Goal: Task Accomplishment & Management: Complete application form

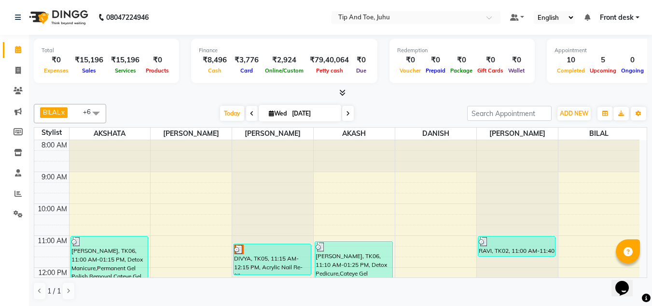
scroll to position [255, 0]
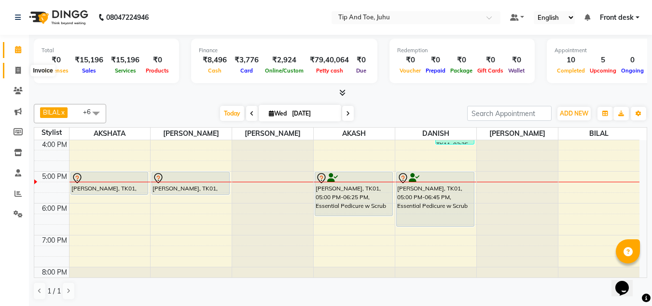
click at [13, 70] on span at bounding box center [18, 70] width 17 height 11
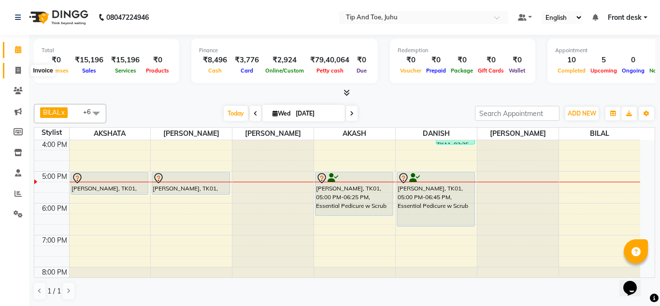
select select "5516"
select select "service"
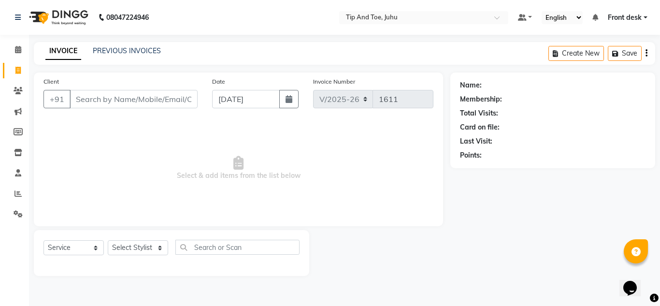
click at [108, 100] on input "Client" at bounding box center [134, 99] width 128 height 18
type input "7654398765"
click at [159, 101] on span "Add Client" at bounding box center [173, 99] width 38 height 10
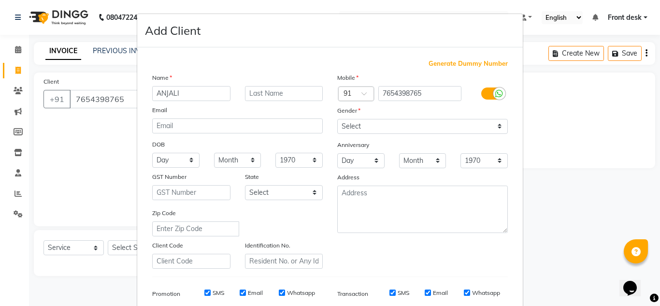
type input "ANJALI"
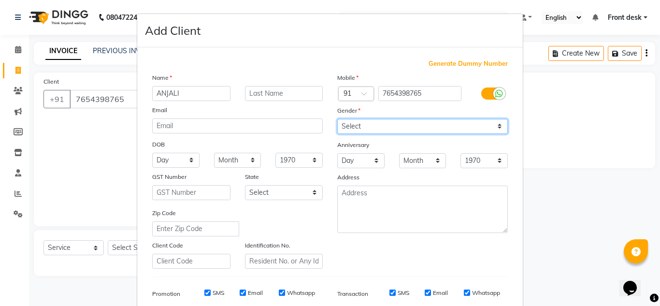
click at [354, 123] on select "Select Male Female Other Prefer Not To Say" at bounding box center [422, 126] width 170 height 15
select select "female"
click at [337, 119] on select "Select Male Female Other Prefer Not To Say" at bounding box center [422, 126] width 170 height 15
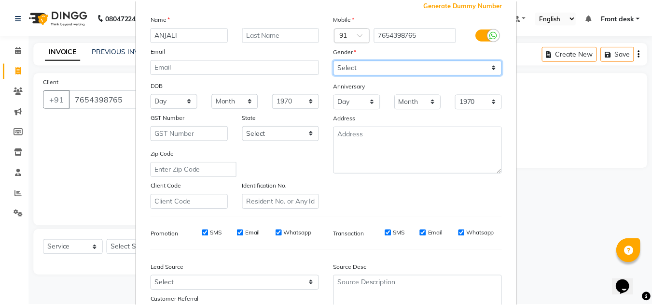
scroll to position [140, 0]
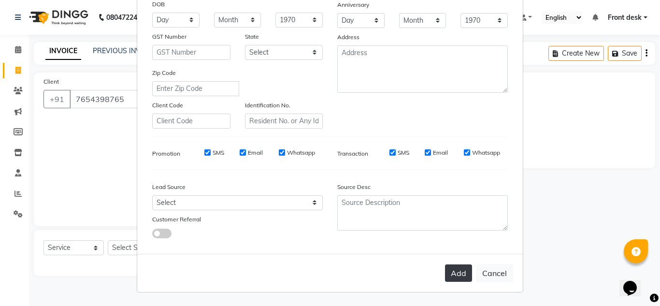
click at [450, 269] on button "Add" at bounding box center [458, 272] width 27 height 17
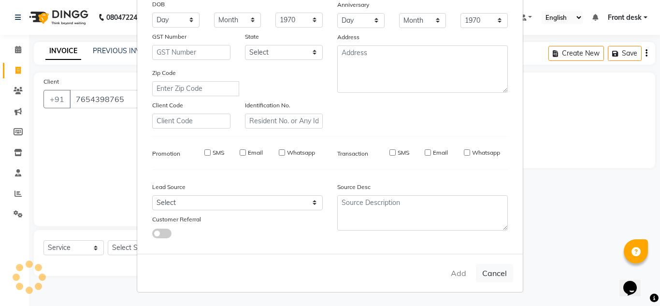
select select
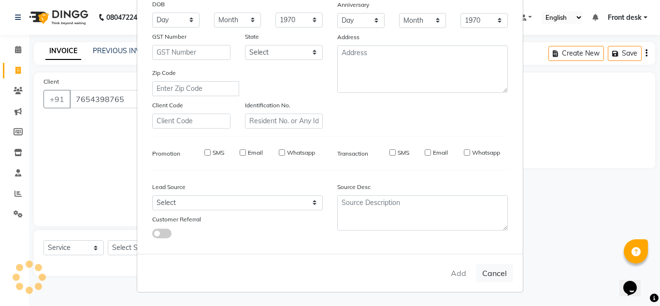
select select
checkbox input "false"
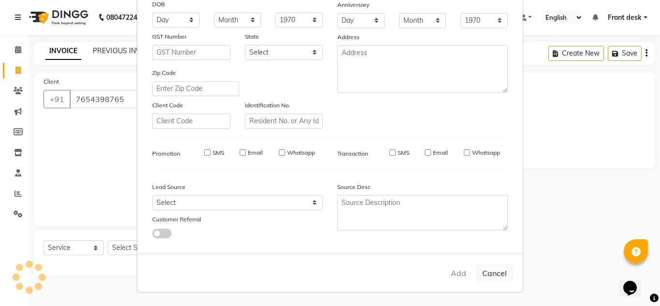
checkbox input "false"
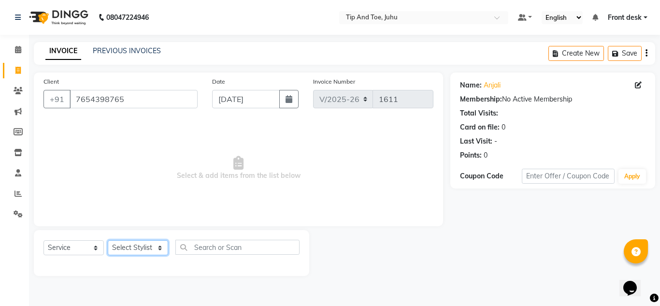
drag, startPoint x: 137, startPoint y: 251, endPoint x: 136, endPoint y: 242, distance: 9.3
click at [137, 251] on select "Select Stylist AJAY UTKAR AKASH AKSHATA Angeli kharei AZHAR BILAL DANISH DHANSH…" at bounding box center [138, 247] width 60 height 15
select select "87956"
click at [108, 240] on select "Select Stylist AJAY UTKAR AKASH AKSHATA Angeli kharei AZHAR BILAL DANISH DHANSH…" at bounding box center [138, 247] width 60 height 15
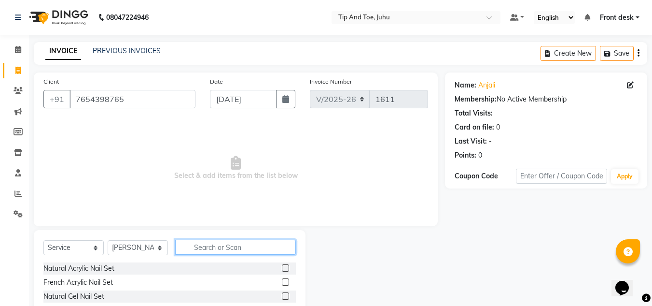
click at [222, 250] on input "text" at bounding box center [235, 247] width 121 height 15
type input "CUT"
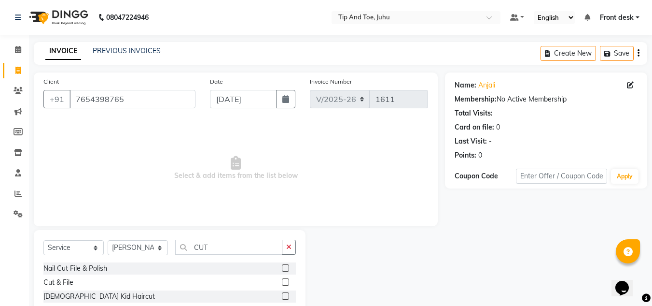
click at [282, 270] on label at bounding box center [285, 267] width 7 height 7
click at [282, 270] on input "checkbox" at bounding box center [285, 268] width 6 height 6
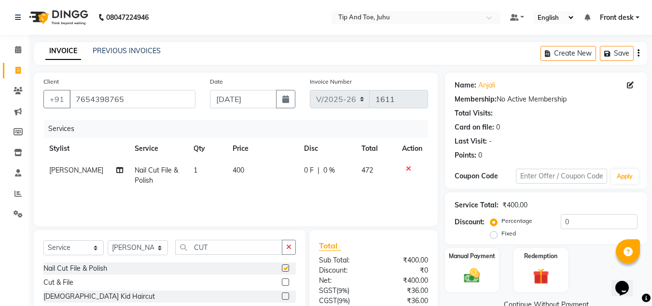
checkbox input "false"
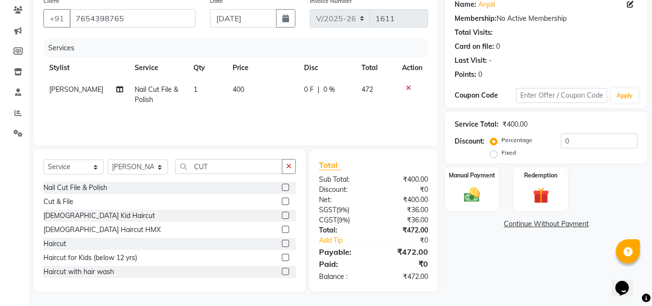
scroll to position [81, 0]
click at [472, 199] on img at bounding box center [472, 193] width 27 height 19
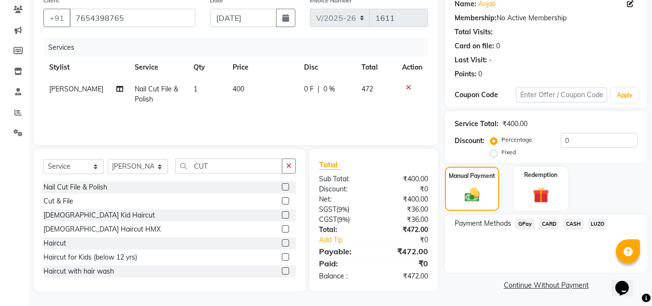
click at [530, 226] on span "GPay" at bounding box center [525, 223] width 20 height 11
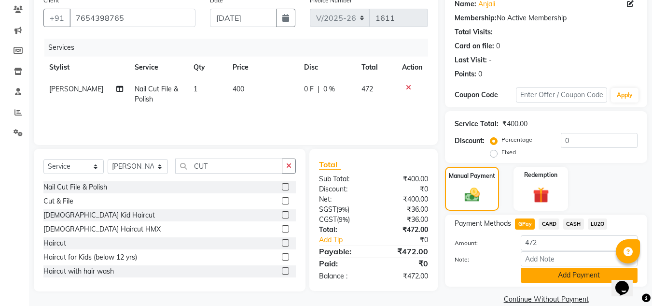
drag, startPoint x: 542, startPoint y: 270, endPoint x: 542, endPoint y: 261, distance: 9.2
click at [542, 269] on button "Add Payment" at bounding box center [579, 275] width 117 height 15
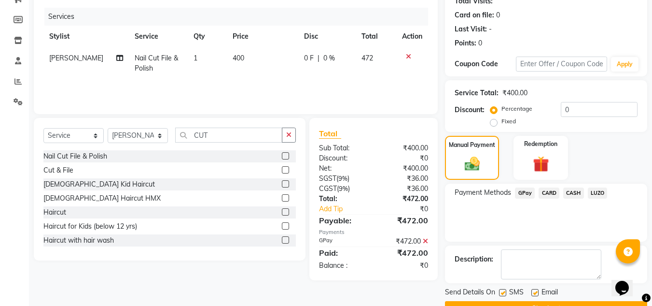
scroll to position [137, 0]
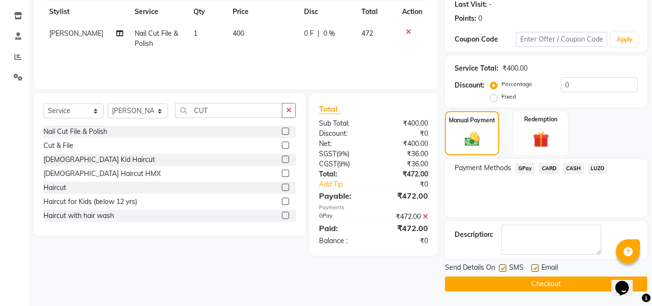
drag, startPoint x: 501, startPoint y: 268, endPoint x: 527, endPoint y: 269, distance: 26.1
click at [512, 268] on div "SMS" at bounding box center [515, 268] width 32 height 12
drag, startPoint x: 537, startPoint y: 269, endPoint x: 516, endPoint y: 270, distance: 20.9
click at [536, 269] on label at bounding box center [535, 267] width 7 height 7
click at [536, 269] on input "checkbox" at bounding box center [535, 268] width 6 height 6
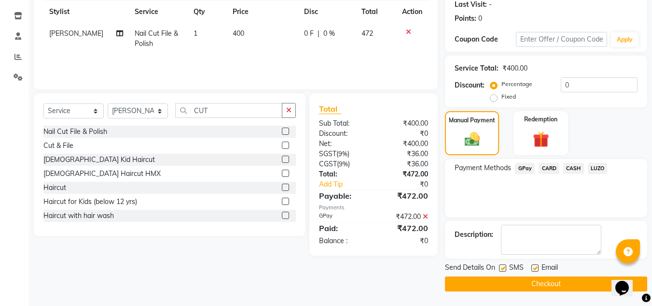
checkbox input "false"
click at [502, 270] on label at bounding box center [502, 267] width 7 height 7
click at [502, 270] on input "checkbox" at bounding box center [502, 268] width 6 height 6
checkbox input "false"
click at [504, 289] on button "Checkout" at bounding box center [546, 283] width 202 height 15
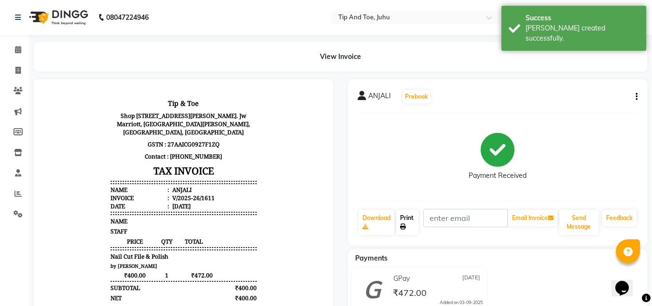
click at [410, 217] on link "Print" at bounding box center [408, 222] width 22 height 25
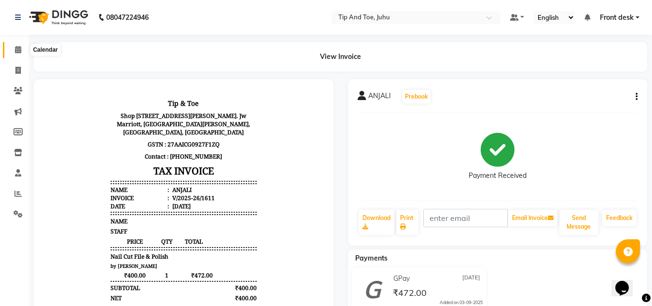
click at [21, 49] on icon at bounding box center [18, 49] width 6 height 7
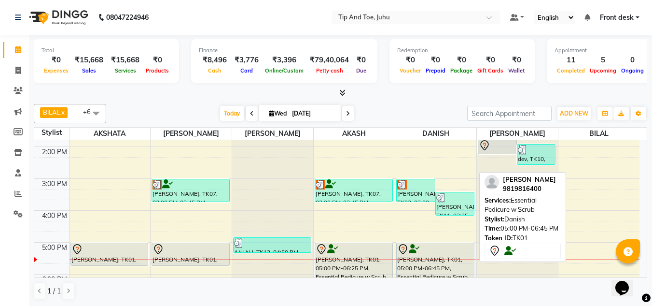
scroll to position [180, 0]
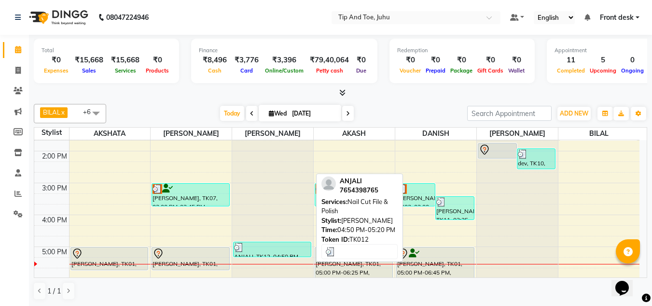
click at [290, 251] on div at bounding box center [272, 247] width 76 height 10
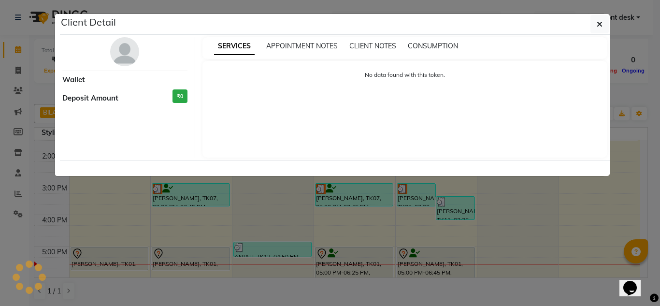
select select "3"
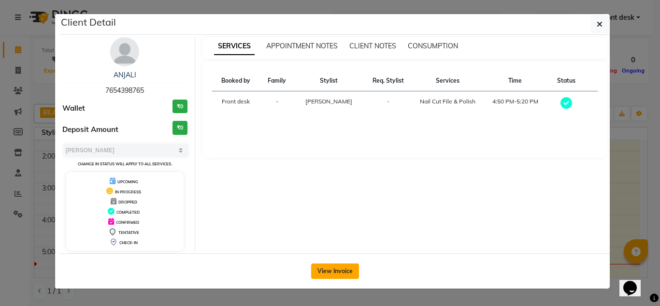
click at [331, 265] on button "View Invoice" at bounding box center [335, 270] width 48 height 15
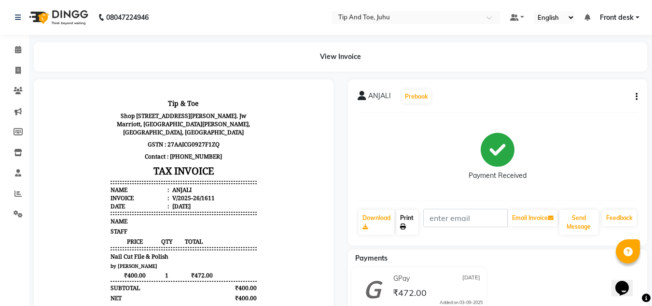
click at [404, 230] on link "Print" at bounding box center [408, 222] width 22 height 25
click at [16, 51] on icon at bounding box center [18, 49] width 6 height 7
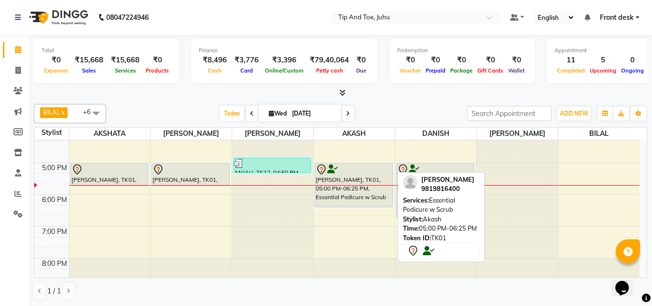
scroll to position [277, 0]
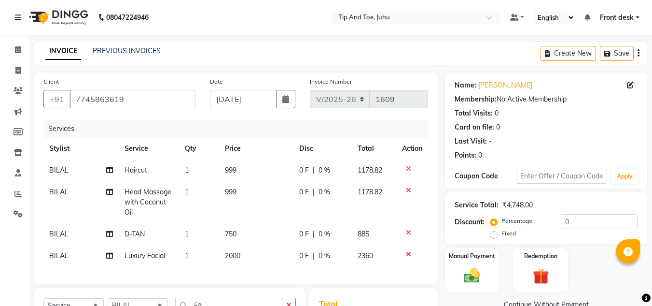
select select "5516"
select select "service"
select select "50579"
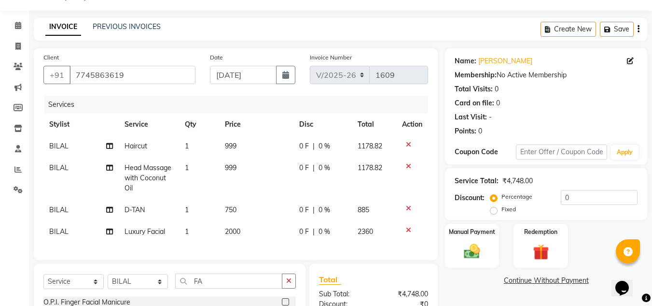
scroll to position [1, 0]
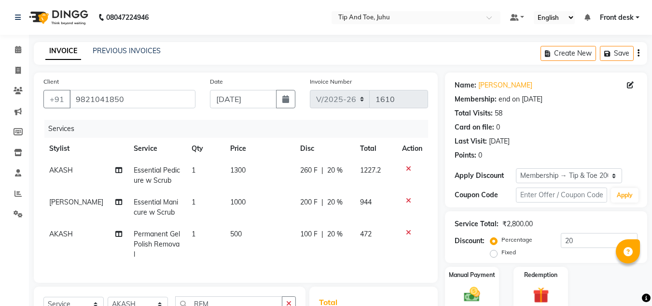
select select "5516"
select select "service"
select select "37330"
select select "1: Object"
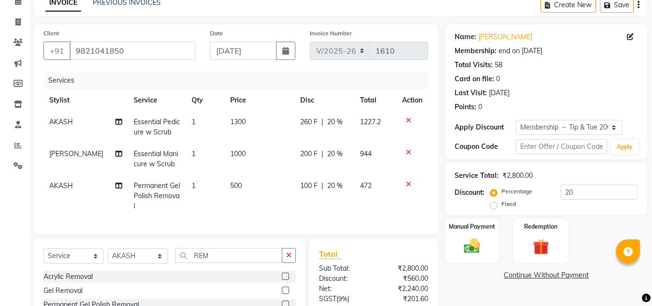
scroll to position [145, 0]
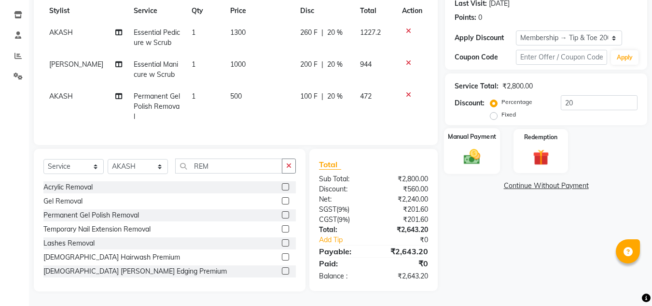
click at [483, 147] on img at bounding box center [472, 156] width 27 height 19
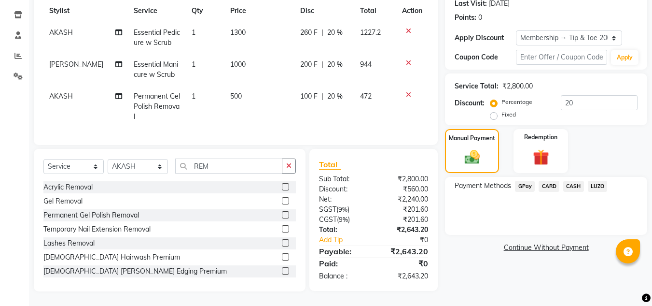
click at [570, 181] on span "CASH" at bounding box center [574, 186] width 21 height 11
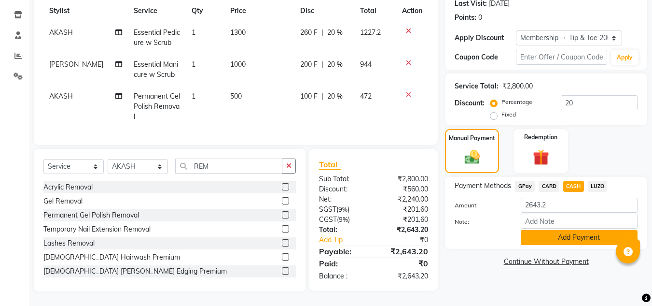
click at [560, 230] on button "Add Payment" at bounding box center [579, 237] width 117 height 15
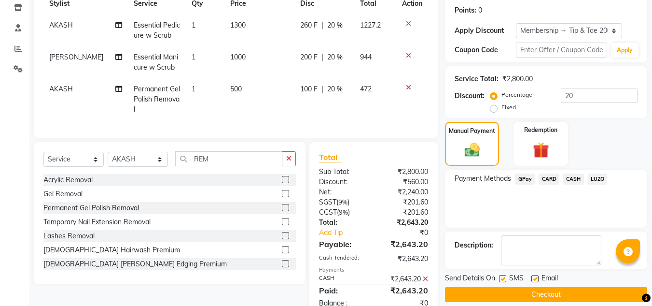
scroll to position [179, 0]
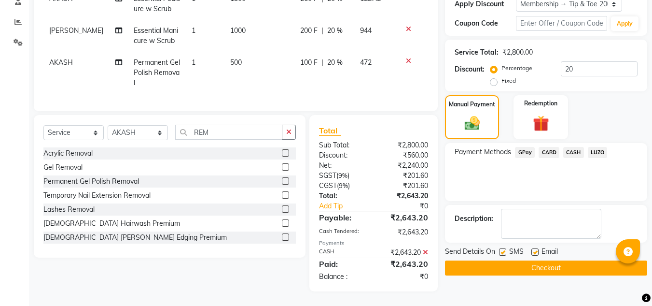
click at [505, 248] on label at bounding box center [502, 251] width 7 height 7
click at [505, 249] on input "checkbox" at bounding box center [502, 252] width 6 height 6
checkbox input "false"
click at [535, 248] on label at bounding box center [535, 251] width 7 height 7
click at [535, 249] on input "checkbox" at bounding box center [535, 252] width 6 height 6
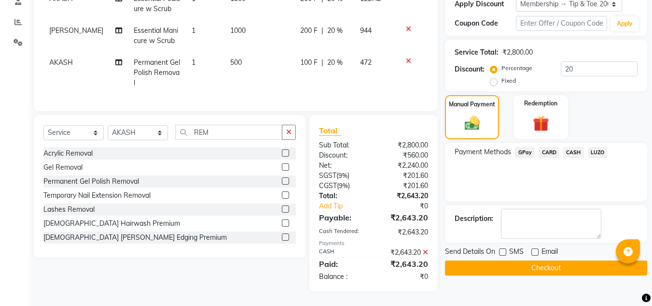
click at [535, 248] on label at bounding box center [535, 251] width 7 height 7
click at [535, 249] on input "checkbox" at bounding box center [535, 252] width 6 height 6
click at [534, 248] on label at bounding box center [535, 251] width 7 height 7
click at [534, 249] on input "checkbox" at bounding box center [535, 252] width 6 height 6
checkbox input "false"
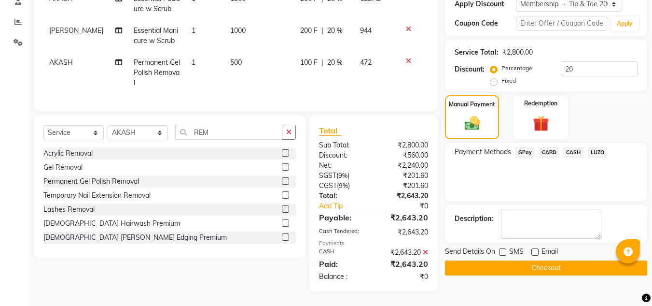
click at [538, 260] on button "Checkout" at bounding box center [546, 267] width 202 height 15
click at [538, 260] on div "Checkout" at bounding box center [546, 267] width 202 height 15
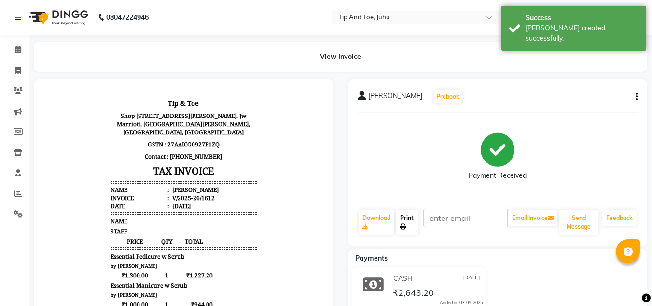
click at [408, 231] on link "Print" at bounding box center [408, 222] width 22 height 25
click at [15, 52] on icon at bounding box center [18, 49] width 6 height 7
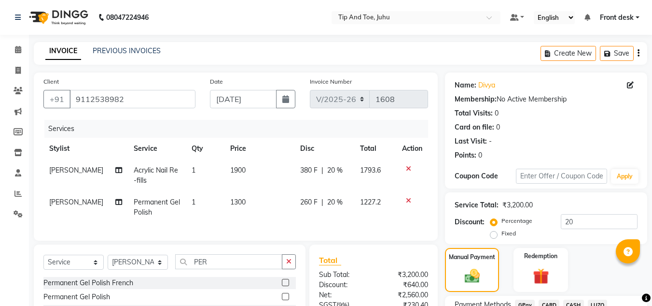
select select "5516"
select select "service"
select select "87956"
